Goal: Communication & Community: Answer question/provide support

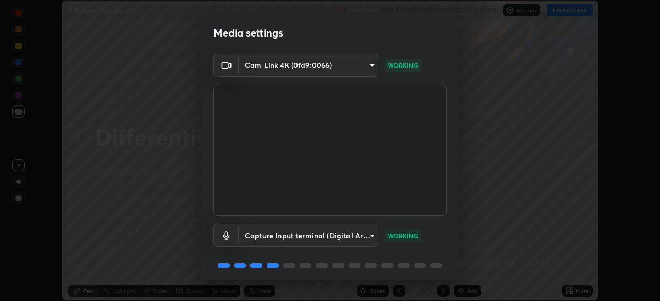
scroll to position [37, 0]
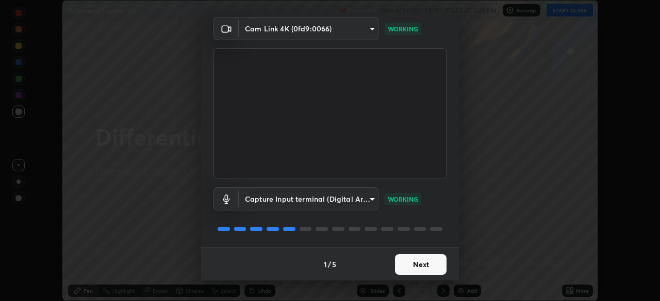
click at [433, 266] on button "Next" at bounding box center [421, 265] width 52 height 21
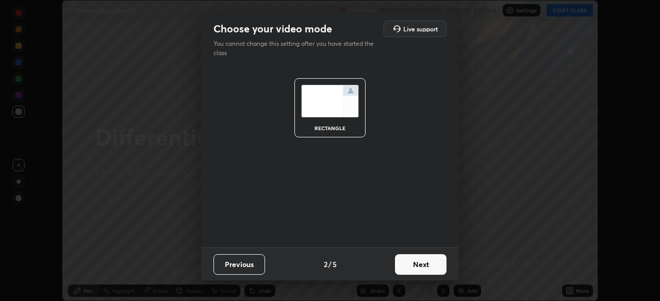
click at [433, 266] on button "Next" at bounding box center [421, 265] width 52 height 21
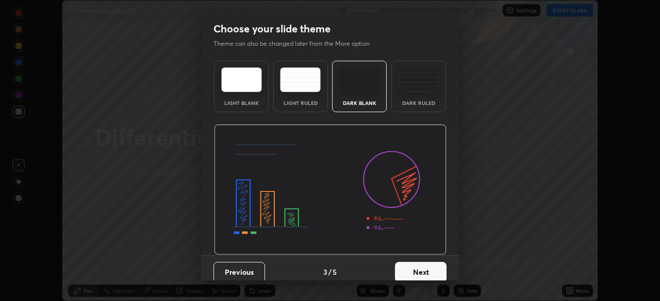
click at [435, 269] on button "Next" at bounding box center [421, 272] width 52 height 21
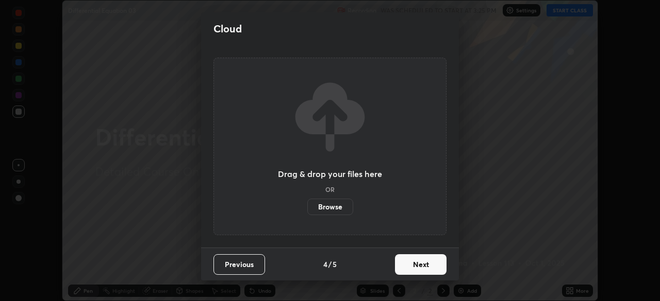
click at [435, 267] on button "Next" at bounding box center [421, 265] width 52 height 21
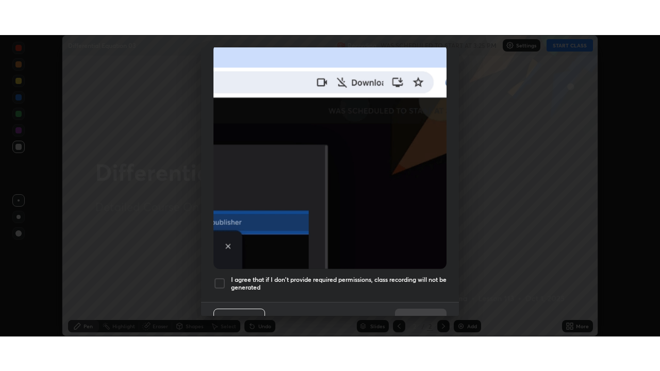
scroll to position [247, 0]
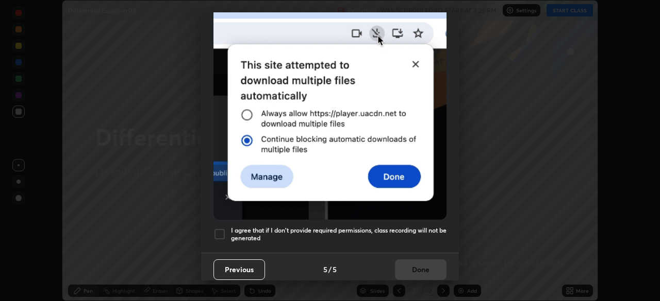
click at [222, 229] on div at bounding box center [219, 234] width 12 height 12
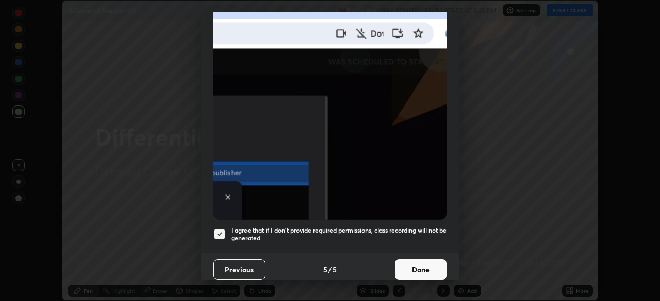
click at [421, 261] on button "Done" at bounding box center [421, 270] width 52 height 21
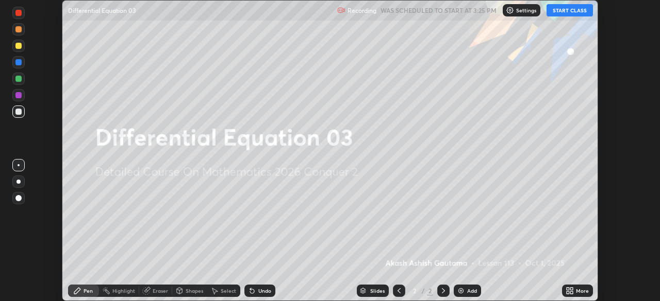
click at [566, 12] on button "START CLASS" at bounding box center [569, 10] width 46 height 12
click at [570, 290] on icon at bounding box center [571, 289] width 3 height 3
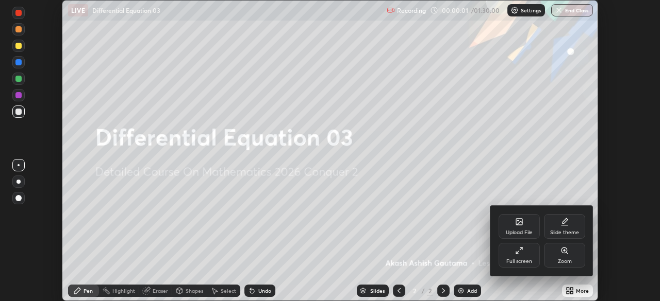
click at [530, 256] on div "Full screen" at bounding box center [518, 255] width 41 height 25
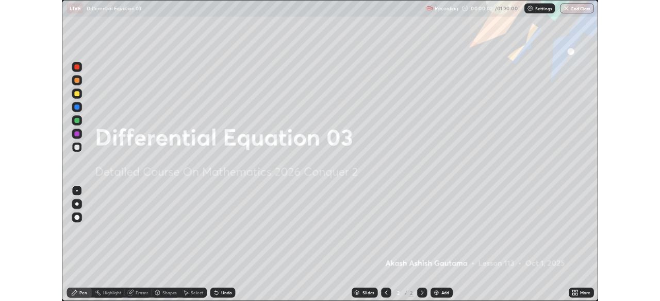
scroll to position [371, 660]
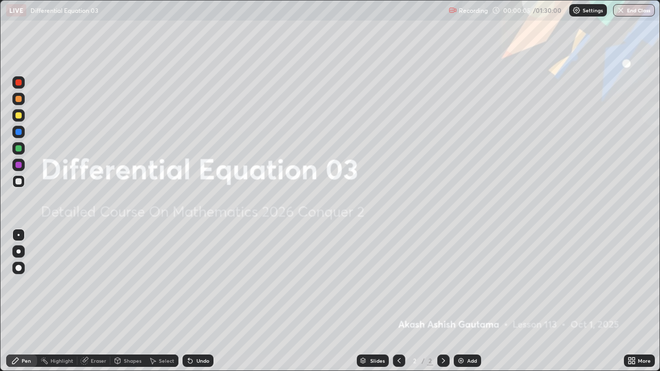
click at [464, 301] on img at bounding box center [461, 361] width 8 height 8
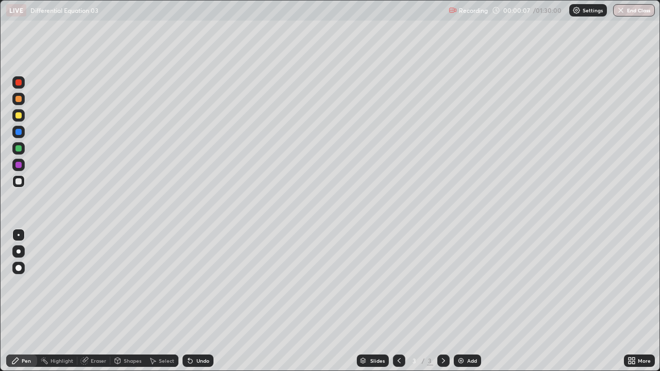
click at [19, 251] on div at bounding box center [18, 251] width 4 height 4
click at [188, 301] on icon at bounding box center [188, 358] width 1 height 1
click at [21, 117] on div at bounding box center [18, 115] width 6 height 6
click at [21, 181] on div at bounding box center [18, 181] width 6 height 6
click at [194, 301] on div "Undo" at bounding box center [197, 361] width 31 height 12
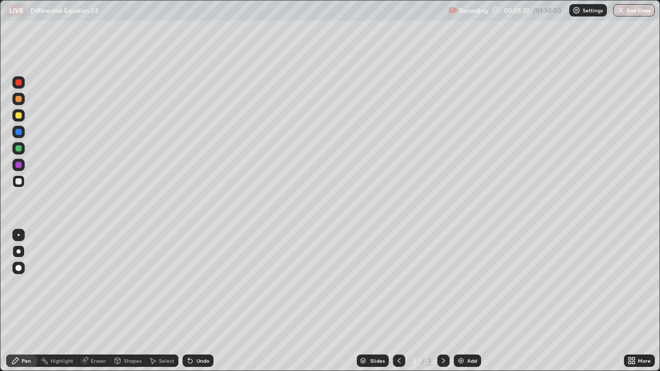
click at [201, 301] on div "Undo" at bounding box center [197, 361] width 31 height 12
click at [21, 149] on div at bounding box center [18, 148] width 6 height 6
click at [18, 183] on div at bounding box center [18, 181] width 6 height 6
click at [196, 301] on div "Undo" at bounding box center [202, 360] width 13 height 5
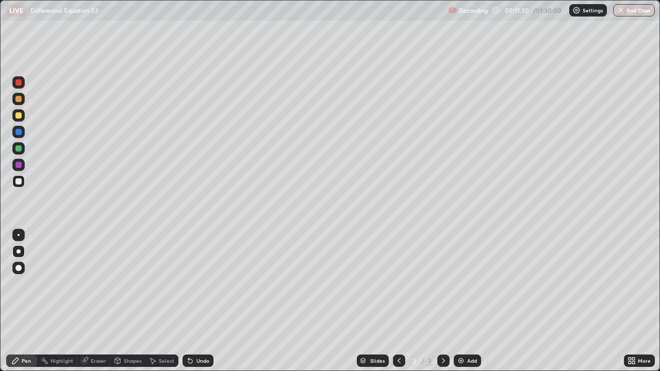
click at [475, 301] on div "Add" at bounding box center [472, 360] width 10 height 5
click at [196, 301] on div "Undo" at bounding box center [197, 361] width 31 height 12
click at [188, 301] on icon at bounding box center [188, 358] width 1 height 1
click at [399, 301] on div at bounding box center [399, 361] width 12 height 12
click at [442, 301] on icon at bounding box center [443, 361] width 8 height 8
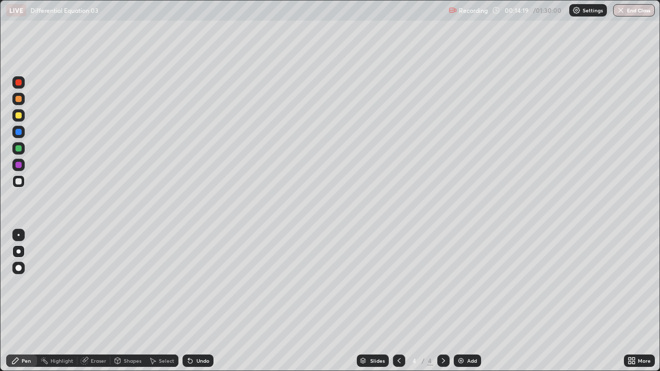
click at [442, 301] on icon at bounding box center [443, 361] width 8 height 8
click at [398, 301] on icon at bounding box center [399, 361] width 8 height 8
click at [442, 301] on icon at bounding box center [443, 361] width 8 height 8
click at [443, 301] on icon at bounding box center [443, 361] width 8 height 8
click at [201, 301] on div "Undo" at bounding box center [202, 360] width 13 height 5
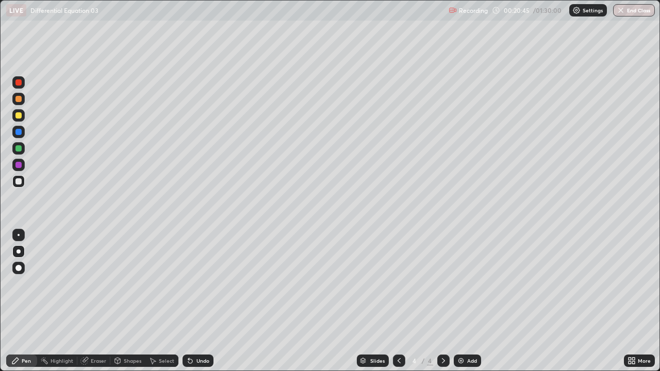
click at [397, 301] on div at bounding box center [399, 361] width 12 height 12
click at [19, 97] on div at bounding box center [18, 99] width 6 height 6
click at [21, 165] on div at bounding box center [18, 165] width 6 height 6
click at [441, 301] on icon at bounding box center [443, 361] width 8 height 8
click at [443, 301] on icon at bounding box center [443, 361] width 8 height 8
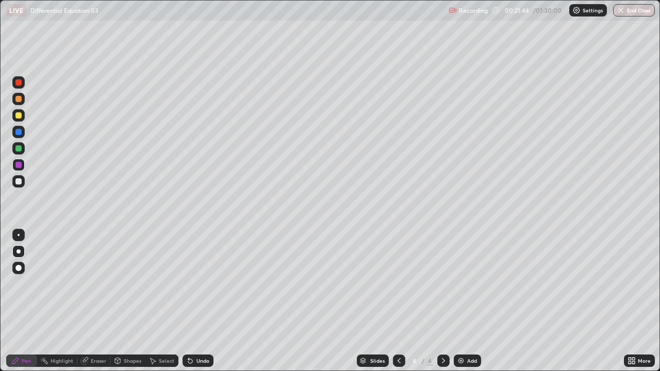
click at [398, 301] on icon at bounding box center [399, 361] width 8 height 8
click at [397, 301] on icon at bounding box center [398, 360] width 3 height 5
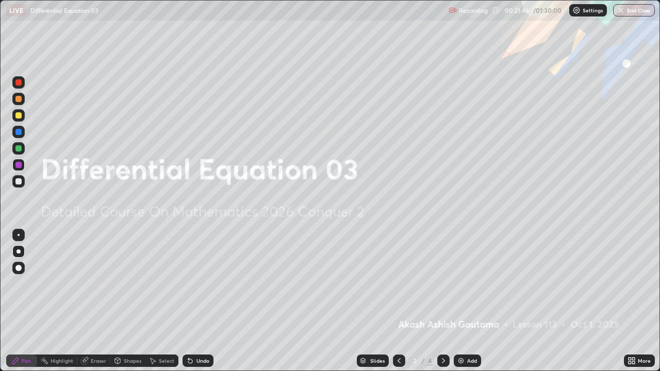
click at [442, 301] on icon at bounding box center [443, 361] width 8 height 8
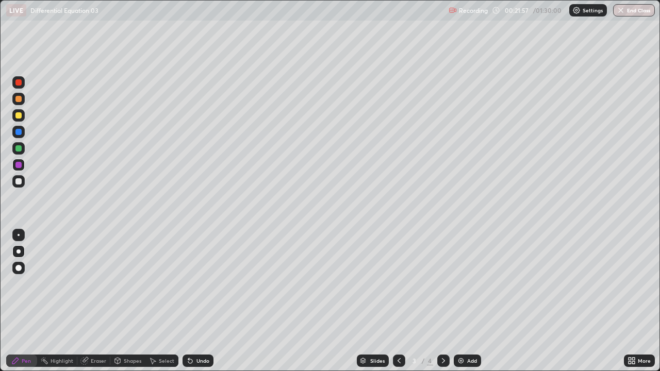
click at [442, 301] on icon at bounding box center [443, 361] width 8 height 8
click at [443, 301] on icon at bounding box center [443, 361] width 8 height 8
click at [470, 301] on div "Add" at bounding box center [472, 360] width 10 height 5
click at [198, 301] on div "Undo" at bounding box center [202, 360] width 13 height 5
click at [20, 180] on div at bounding box center [18, 181] width 6 height 6
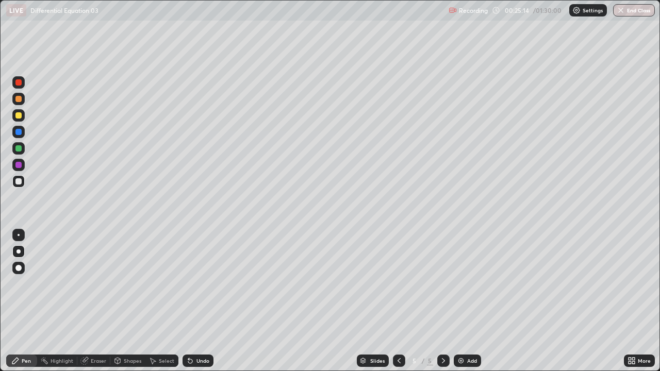
click at [193, 301] on div "Undo" at bounding box center [197, 361] width 31 height 12
click at [188, 301] on icon at bounding box center [188, 358] width 1 height 1
click at [195, 301] on div "Undo" at bounding box center [197, 361] width 31 height 12
click at [100, 301] on div "Eraser" at bounding box center [98, 360] width 15 height 5
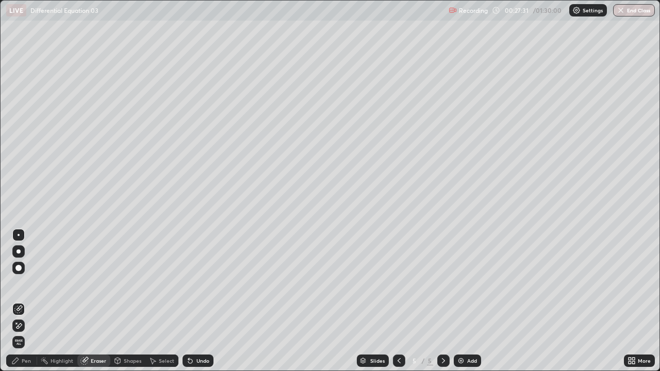
click at [30, 301] on div "Pen" at bounding box center [26, 360] width 9 height 5
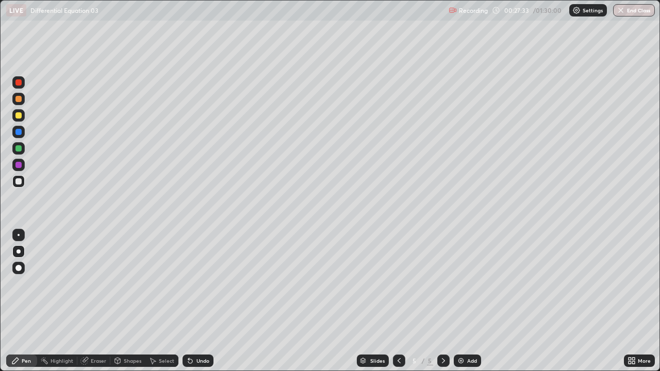
click at [93, 301] on div "Eraser" at bounding box center [98, 360] width 15 height 5
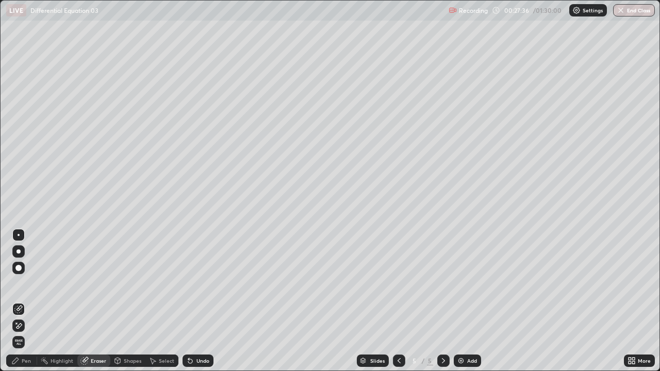
click at [26, 301] on div "Pen" at bounding box center [26, 360] width 9 height 5
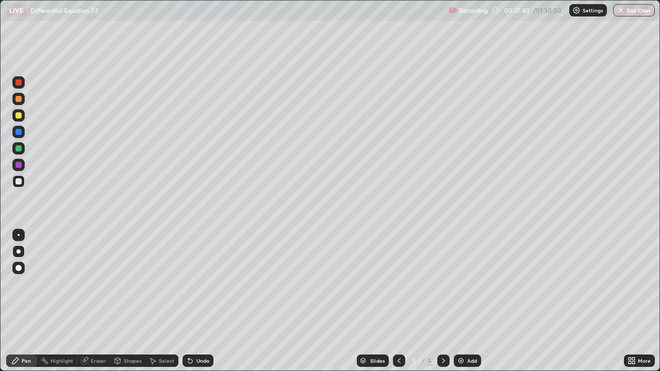
click at [98, 301] on div "Eraser" at bounding box center [98, 360] width 15 height 5
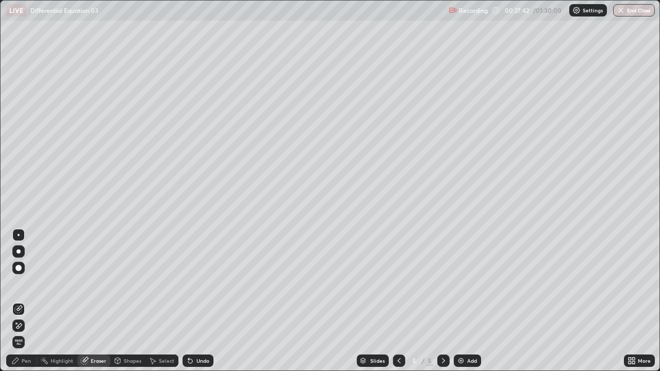
click at [27, 301] on div "Pen" at bounding box center [26, 360] width 9 height 5
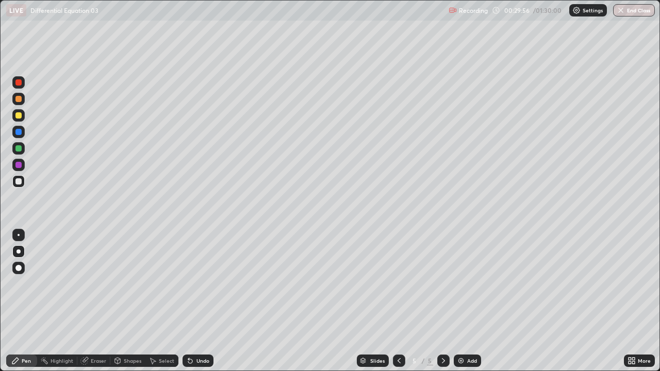
click at [474, 301] on div "Add" at bounding box center [472, 360] width 10 height 5
click at [193, 301] on div "Undo" at bounding box center [197, 361] width 31 height 12
click at [96, 301] on div "Eraser" at bounding box center [98, 360] width 15 height 5
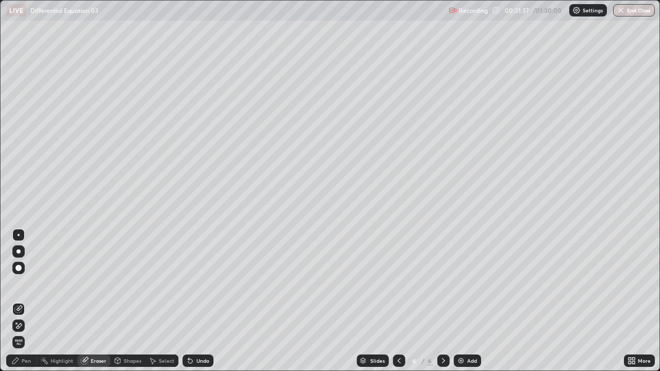
click at [27, 301] on div "Pen" at bounding box center [26, 360] width 9 height 5
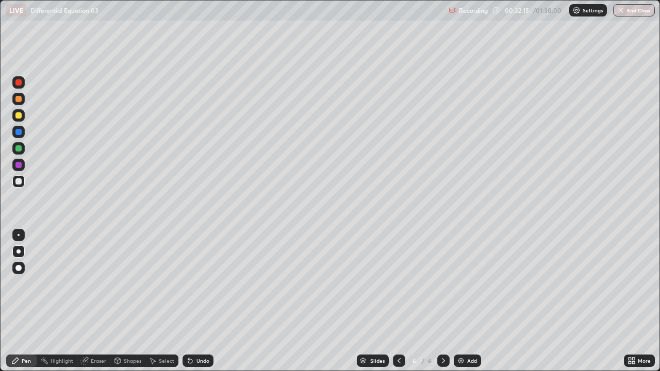
click at [188, 301] on icon at bounding box center [188, 358] width 1 height 1
click at [162, 301] on div "Select" at bounding box center [166, 360] width 15 height 5
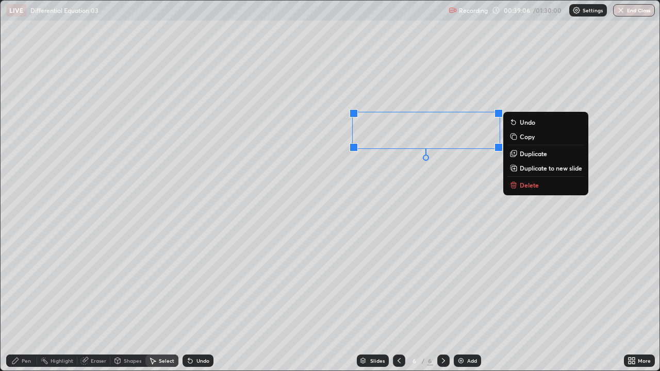
click at [526, 137] on p "Copy" at bounding box center [526, 136] width 15 height 8
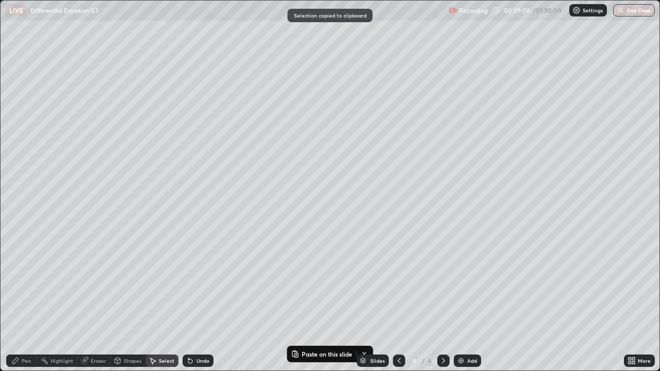
click at [441, 301] on icon at bounding box center [443, 361] width 8 height 8
click at [467, 301] on div "Add" at bounding box center [472, 360] width 10 height 5
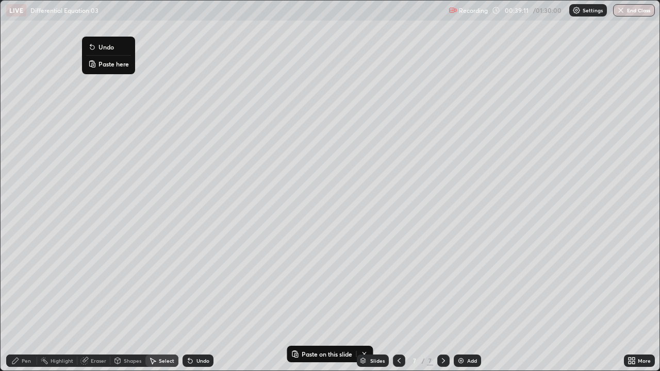
click at [111, 65] on p "Paste here" at bounding box center [113, 64] width 30 height 8
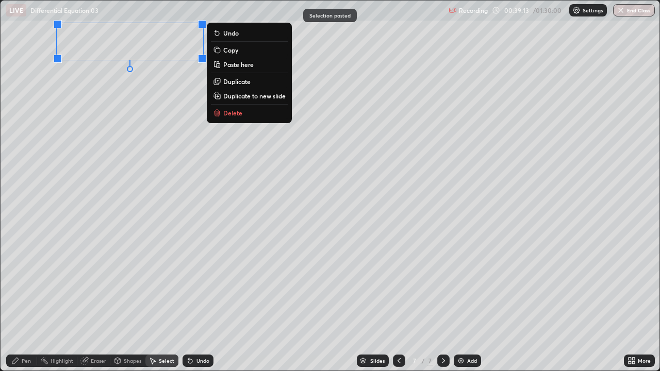
click at [106, 94] on div "0 ° Undo Copy Paste here Duplicate Duplicate to new slide Delete" at bounding box center [330, 186] width 659 height 370
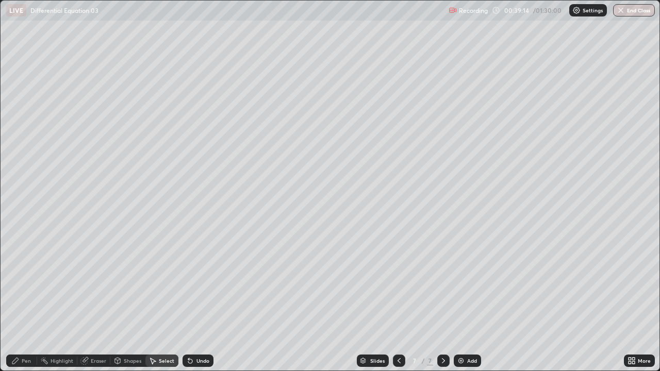
click at [25, 301] on div "Pen" at bounding box center [26, 360] width 9 height 5
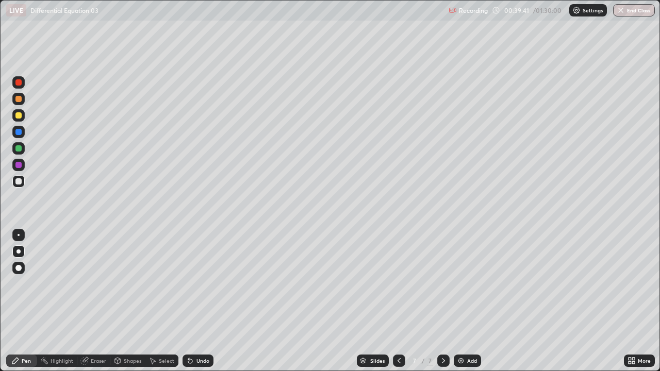
click at [194, 301] on div "Undo" at bounding box center [197, 361] width 31 height 12
click at [192, 301] on icon at bounding box center [190, 361] width 8 height 8
click at [95, 301] on div "Eraser" at bounding box center [93, 361] width 33 height 12
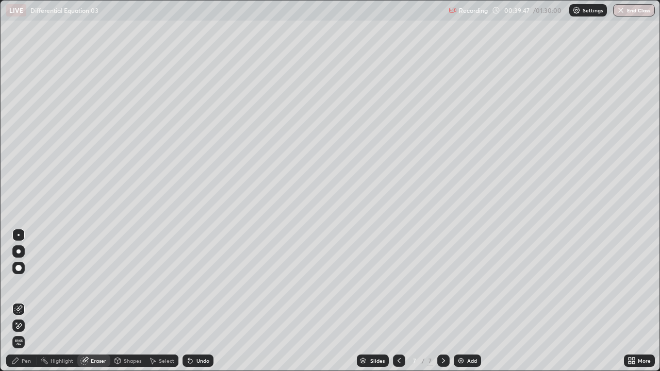
click at [28, 301] on div "Pen" at bounding box center [26, 360] width 9 height 5
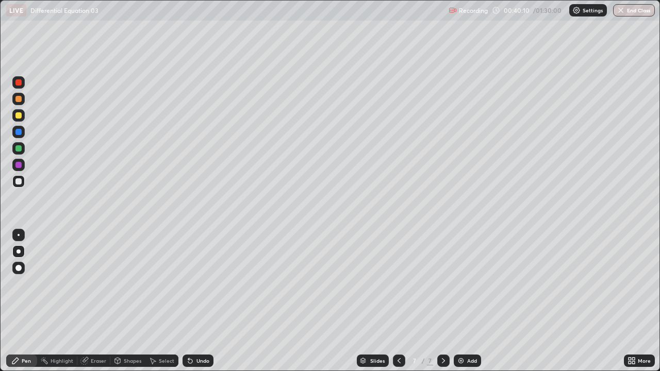
click at [193, 301] on div "Undo" at bounding box center [197, 361] width 31 height 12
click at [96, 301] on div "Eraser" at bounding box center [98, 360] width 15 height 5
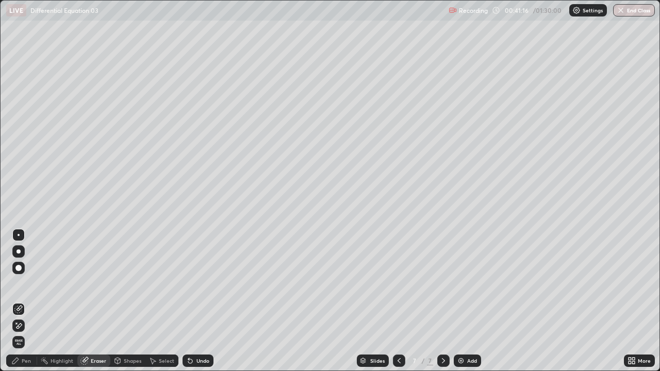
click at [24, 301] on div "Pen" at bounding box center [26, 360] width 9 height 5
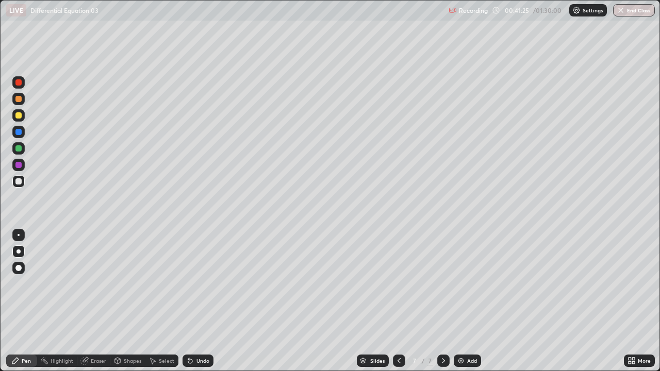
click at [188, 301] on icon at bounding box center [188, 358] width 1 height 1
click at [95, 301] on div "Eraser" at bounding box center [98, 360] width 15 height 5
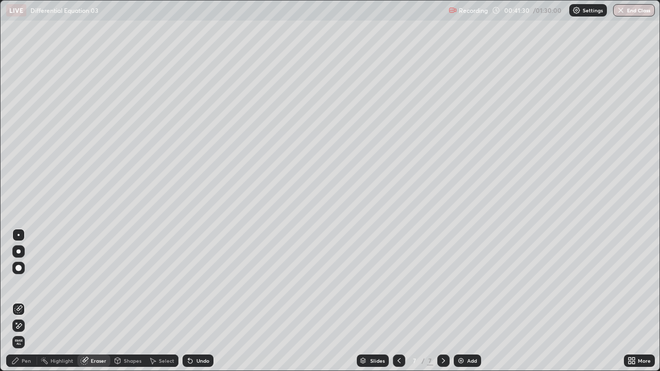
click at [26, 301] on div "Pen" at bounding box center [26, 360] width 9 height 5
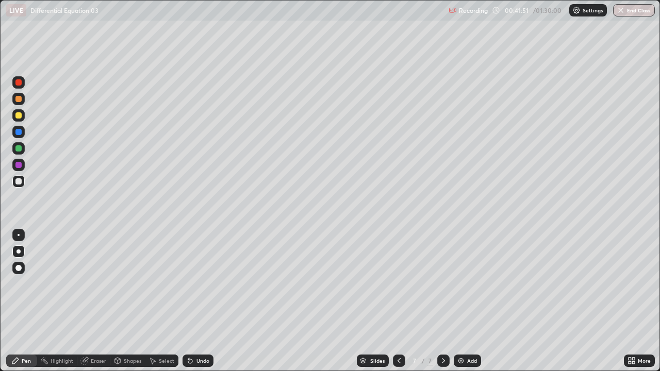
click at [196, 301] on div "Undo" at bounding box center [197, 361] width 31 height 12
click at [195, 301] on div "Undo" at bounding box center [197, 361] width 31 height 12
click at [397, 301] on icon at bounding box center [399, 361] width 8 height 8
click at [165, 301] on div "Select" at bounding box center [166, 360] width 15 height 5
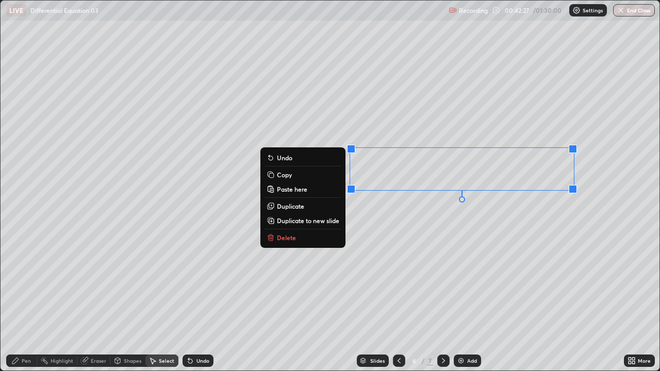
click at [430, 301] on div "0 ° Undo Copy Paste here Duplicate Duplicate to new slide Delete" at bounding box center [330, 186] width 659 height 370
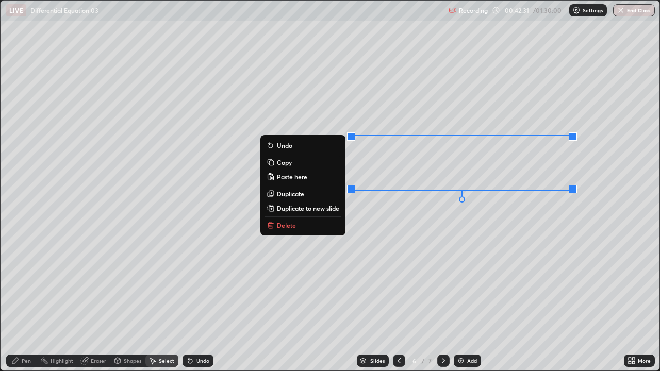
click at [285, 163] on p "Copy" at bounding box center [284, 162] width 15 height 8
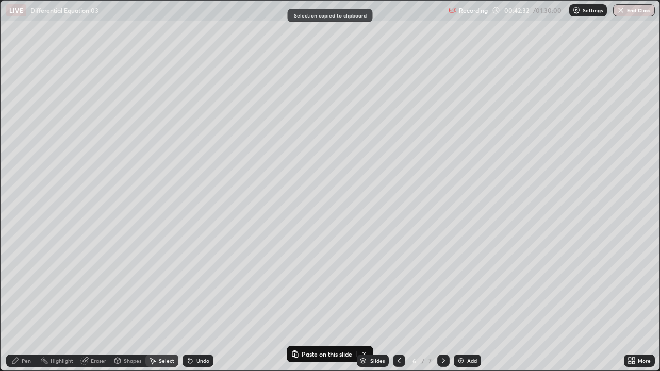
click at [440, 301] on icon at bounding box center [443, 361] width 8 height 8
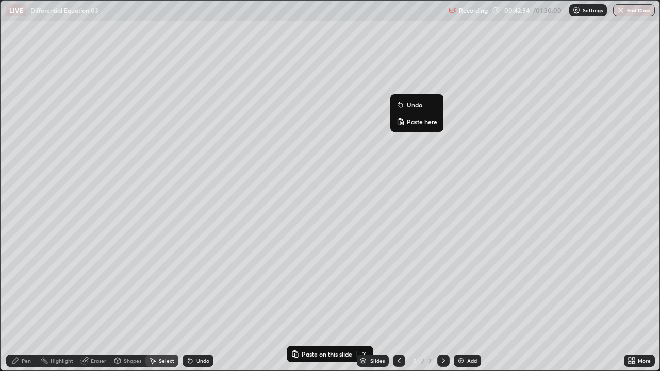
click at [417, 122] on p "Paste here" at bounding box center [422, 121] width 30 height 8
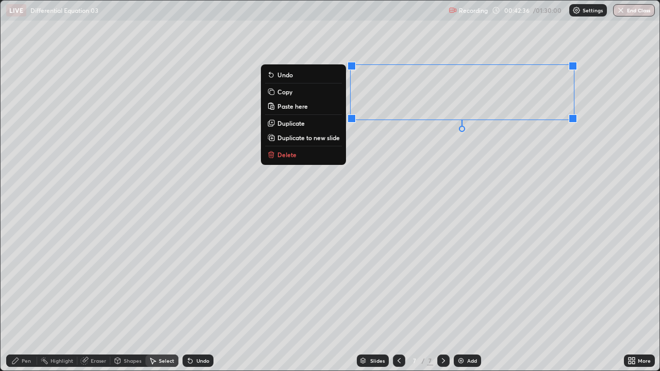
click at [400, 180] on div "0 ° Undo Copy Paste here Duplicate Duplicate to new slide Delete" at bounding box center [330, 186] width 659 height 370
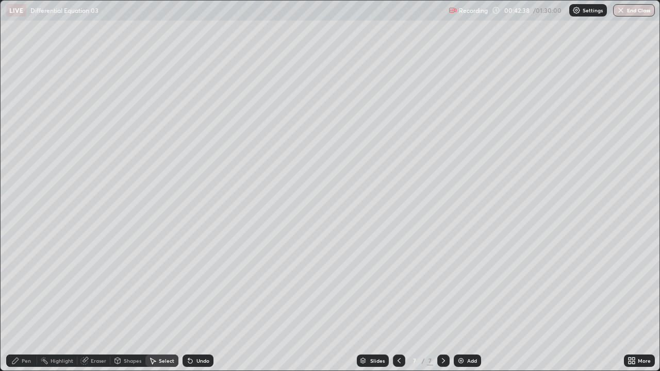
click at [102, 301] on div "Eraser" at bounding box center [93, 361] width 33 height 12
click at [26, 301] on div "Pen" at bounding box center [26, 360] width 9 height 5
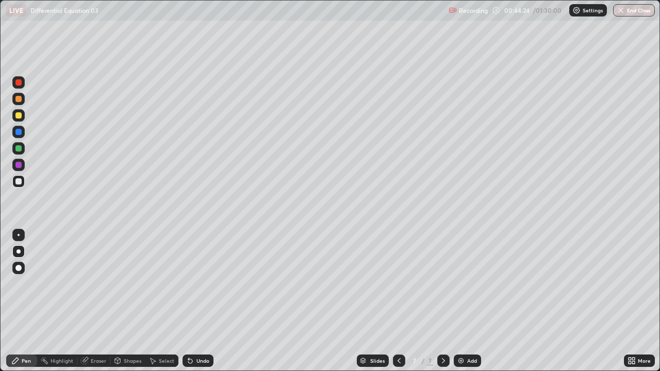
click at [628, 301] on icon at bounding box center [629, 359] width 3 height 3
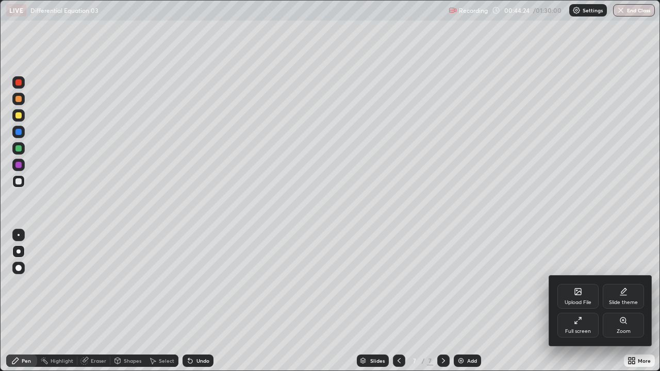
click at [573, 301] on div "Full screen" at bounding box center [577, 325] width 41 height 25
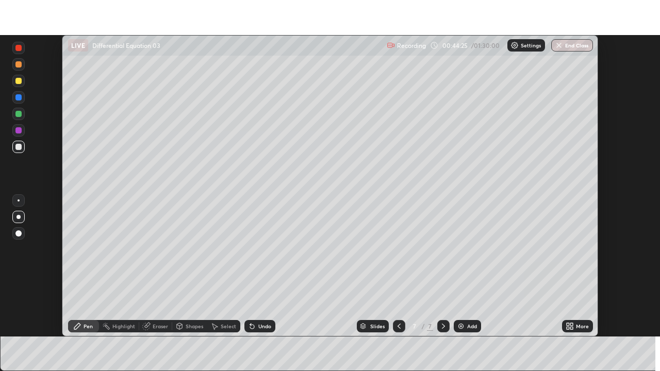
scroll to position [51226, 50868]
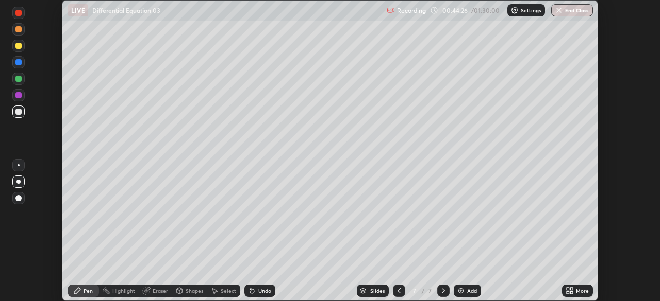
click at [569, 289] on icon at bounding box center [567, 289] width 3 height 3
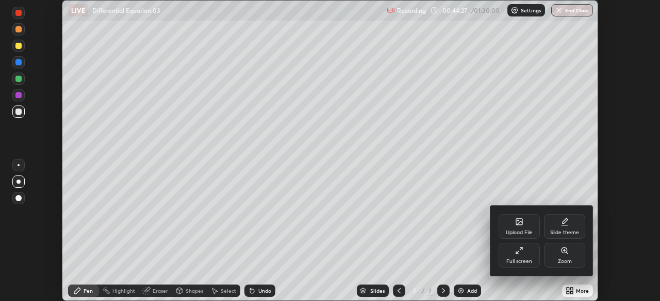
click at [520, 253] on icon at bounding box center [519, 251] width 8 height 8
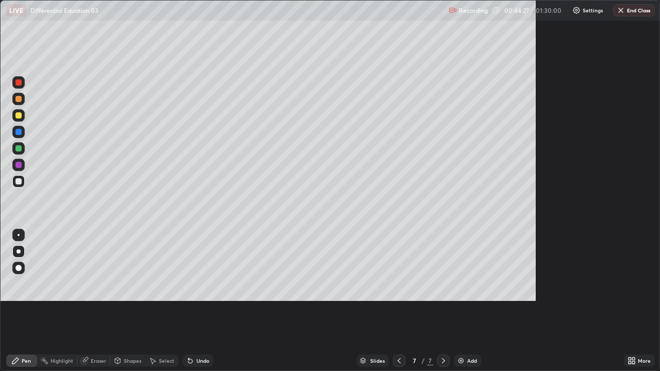
scroll to position [371, 660]
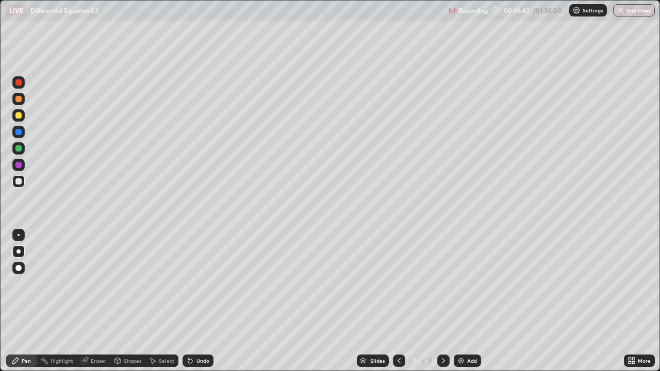
click at [398, 301] on icon at bounding box center [399, 361] width 8 height 8
click at [439, 301] on icon at bounding box center [443, 361] width 8 height 8
click at [442, 301] on icon at bounding box center [443, 361] width 8 height 8
click at [399, 301] on icon at bounding box center [398, 360] width 3 height 5
click at [442, 301] on icon at bounding box center [443, 361] width 8 height 8
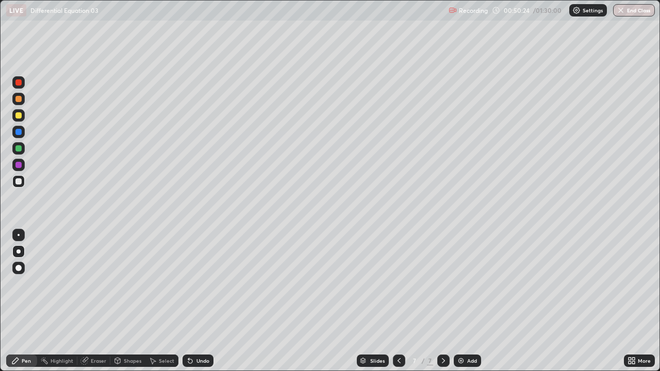
click at [474, 301] on div "Add" at bounding box center [472, 360] width 10 height 5
click at [190, 301] on icon at bounding box center [190, 361] width 8 height 8
click at [200, 301] on div "Undo" at bounding box center [202, 360] width 13 height 5
click at [198, 301] on div "Undo" at bounding box center [197, 361] width 31 height 12
click at [192, 301] on div "Undo" at bounding box center [197, 361] width 31 height 12
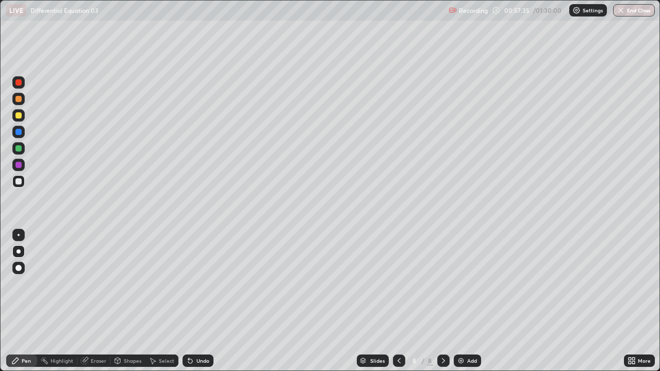
click at [475, 301] on div "Add" at bounding box center [472, 360] width 10 height 5
click at [196, 301] on div "Undo" at bounding box center [202, 360] width 13 height 5
click at [188, 301] on icon at bounding box center [188, 358] width 1 height 1
click at [193, 301] on div "Undo" at bounding box center [197, 361] width 31 height 12
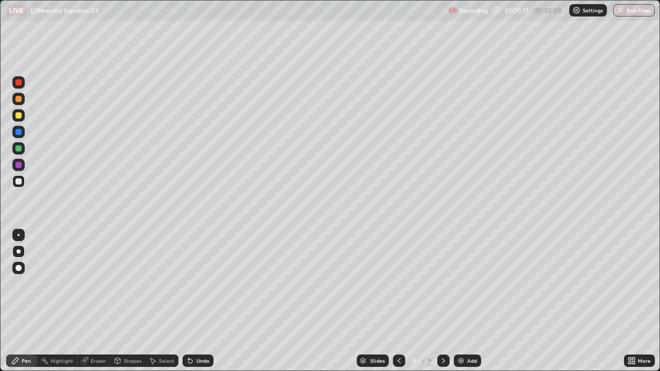
click at [189, 301] on icon at bounding box center [190, 361] width 4 height 4
click at [190, 301] on icon at bounding box center [190, 361] width 4 height 4
click at [199, 301] on div "Undo" at bounding box center [202, 360] width 13 height 5
click at [468, 301] on div "Add" at bounding box center [472, 360] width 10 height 5
click at [196, 301] on div "Undo" at bounding box center [197, 361] width 31 height 12
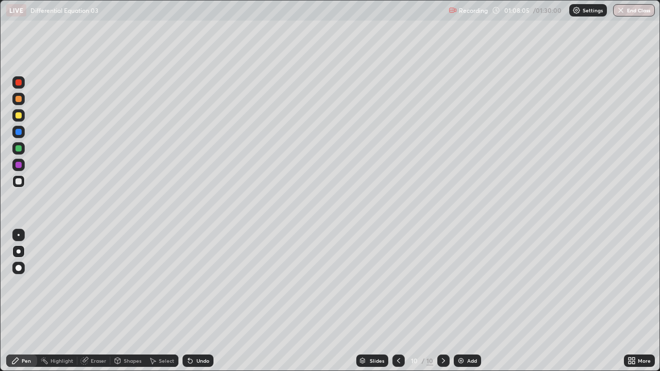
click at [195, 301] on div "Undo" at bounding box center [197, 361] width 31 height 12
click at [192, 301] on div "Undo" at bounding box center [197, 361] width 31 height 12
click at [193, 301] on div "Undo" at bounding box center [197, 361] width 31 height 12
click at [638, 12] on button "End Class" at bounding box center [634, 10] width 42 height 12
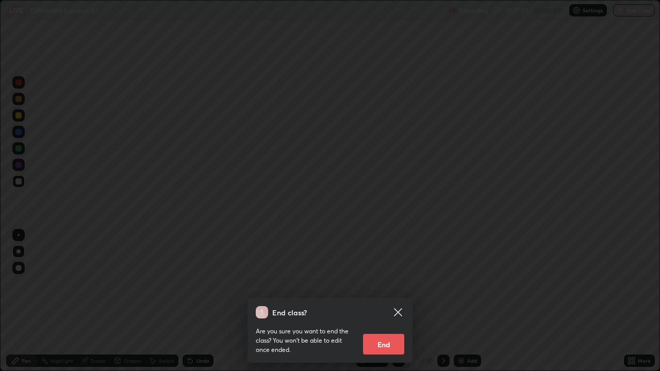
click at [394, 301] on button "End" at bounding box center [383, 344] width 41 height 21
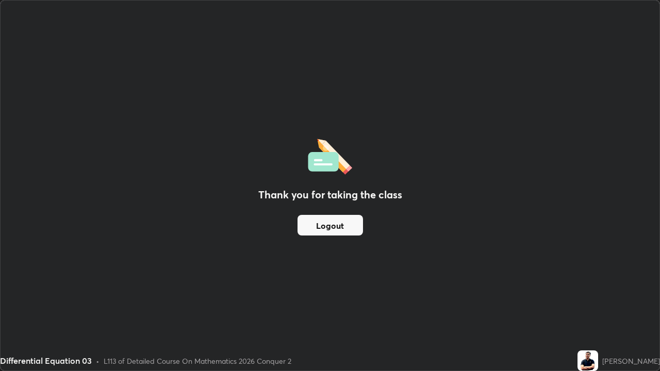
click at [336, 231] on button "Logout" at bounding box center [329, 225] width 65 height 21
click at [337, 227] on button "Logout" at bounding box center [329, 225] width 65 height 21
click at [338, 223] on button "Logout" at bounding box center [329, 225] width 65 height 21
click at [338, 222] on button "Logout" at bounding box center [329, 225] width 65 height 21
click at [334, 224] on button "Logout" at bounding box center [329, 225] width 65 height 21
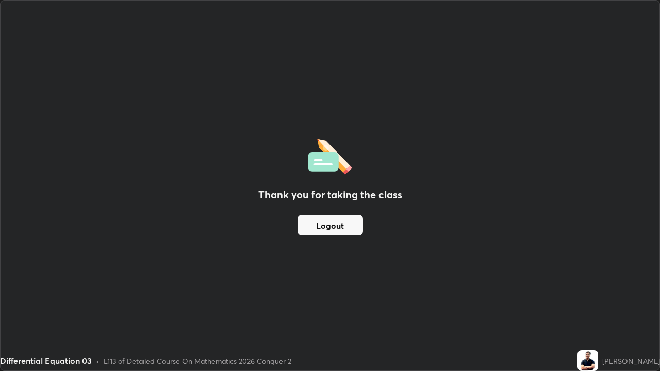
click at [331, 224] on button "Logout" at bounding box center [329, 225] width 65 height 21
